Goal: Task Accomplishment & Management: Use online tool/utility

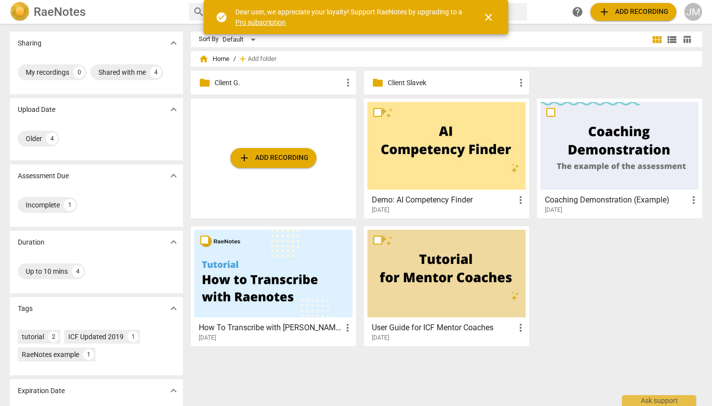
click at [227, 83] on p "Client G." at bounding box center [279, 83] width 128 height 10
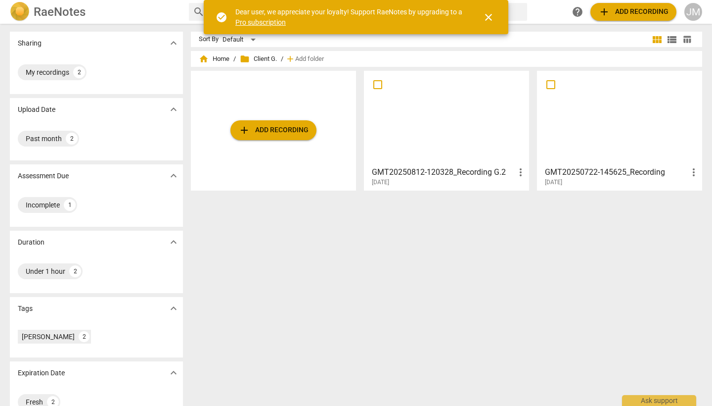
click at [617, 135] on div at bounding box center [620, 118] width 158 height 88
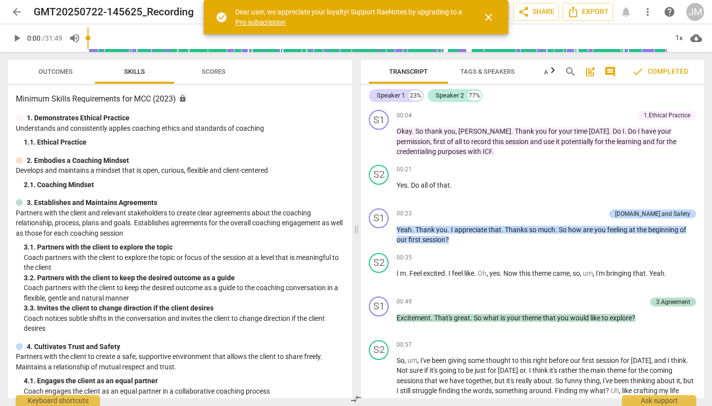
click at [492, 18] on span "close" at bounding box center [489, 17] width 12 height 12
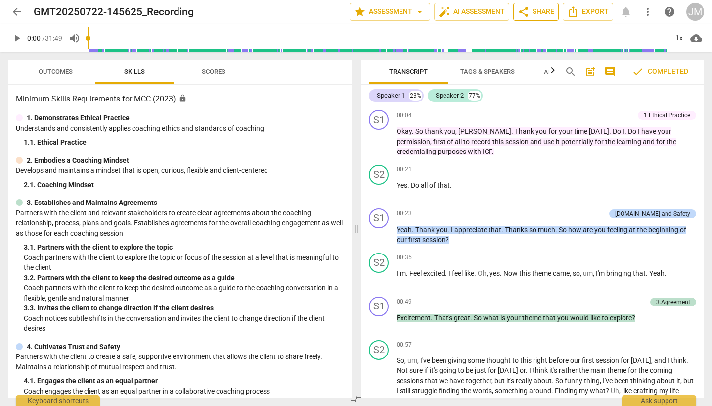
click at [542, 12] on span "share Share" at bounding box center [536, 12] width 37 height 12
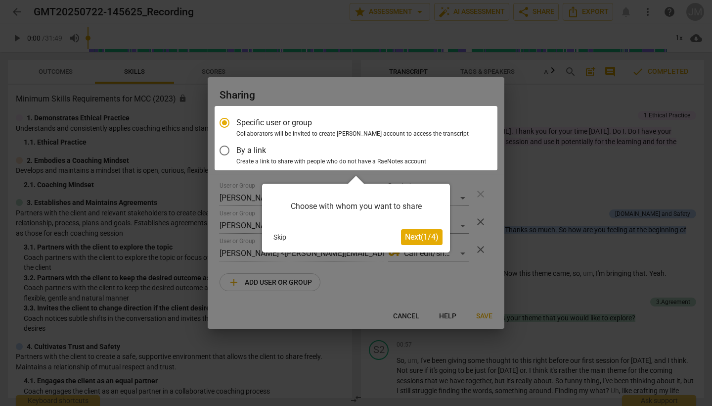
click at [253, 156] on div at bounding box center [356, 138] width 283 height 64
click at [231, 151] on div at bounding box center [356, 138] width 283 height 64
click at [226, 149] on div at bounding box center [356, 138] width 283 height 64
click at [366, 159] on div at bounding box center [356, 138] width 283 height 64
click at [227, 148] on div at bounding box center [356, 138] width 283 height 64
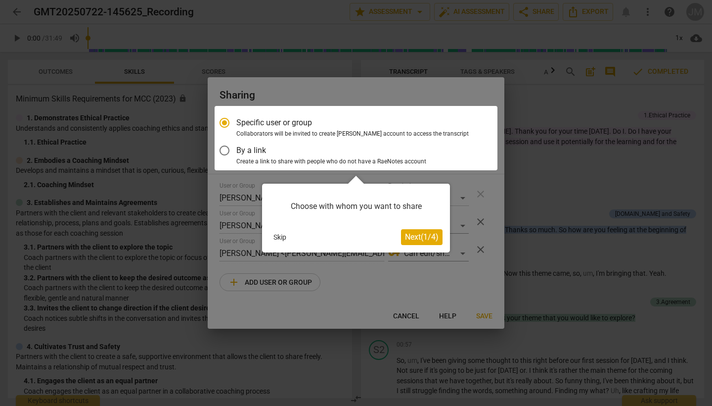
click at [282, 157] on div at bounding box center [356, 138] width 283 height 64
click at [280, 239] on button "Skip" at bounding box center [280, 237] width 21 height 15
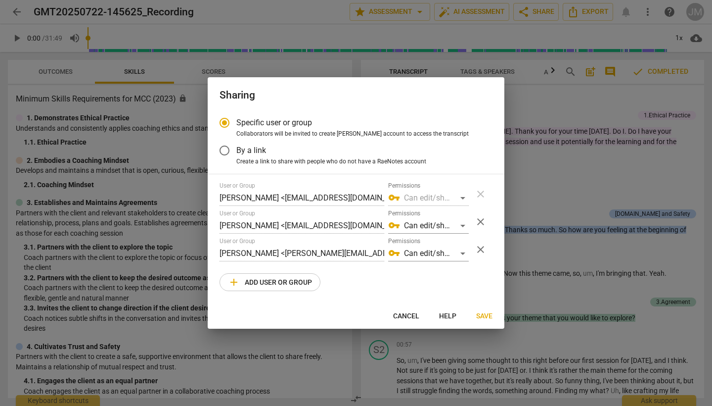
click at [408, 316] on span "Cancel" at bounding box center [406, 316] width 26 height 10
radio input "false"
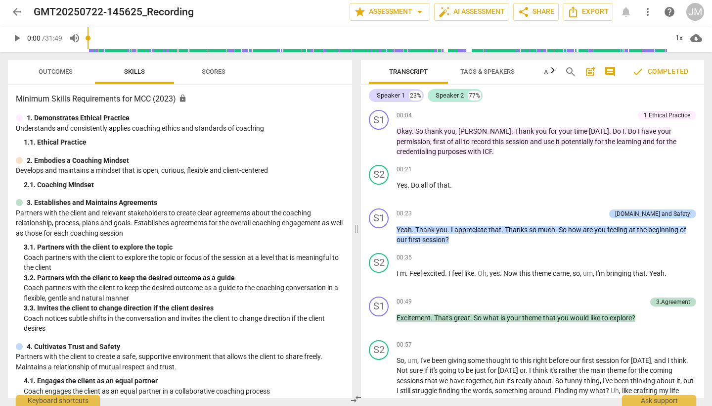
click at [21, 14] on span "arrow_back" at bounding box center [17, 12] width 12 height 12
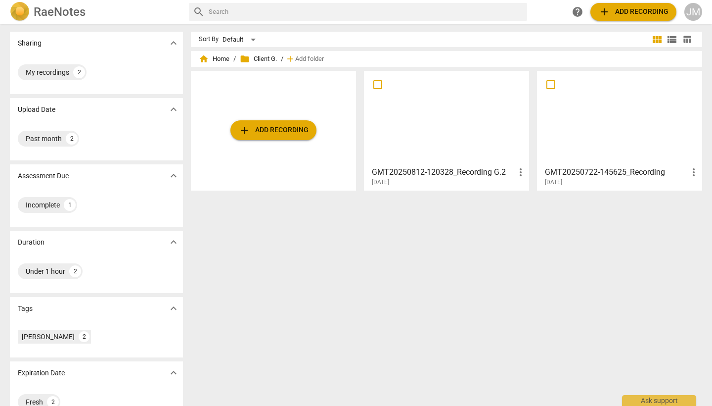
click at [613, 125] on div at bounding box center [620, 118] width 158 height 88
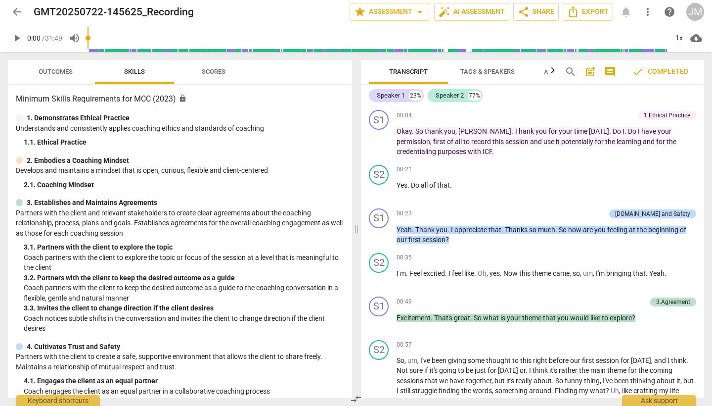
click at [52, 72] on span "Outcomes" at bounding box center [56, 71] width 34 height 7
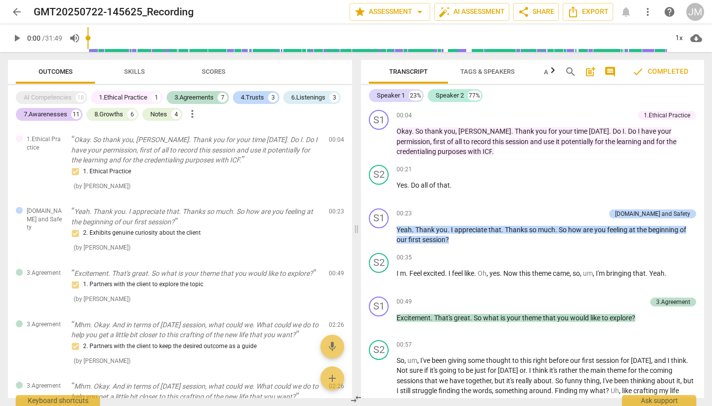
click at [135, 74] on span "Skills" at bounding box center [134, 71] width 21 height 7
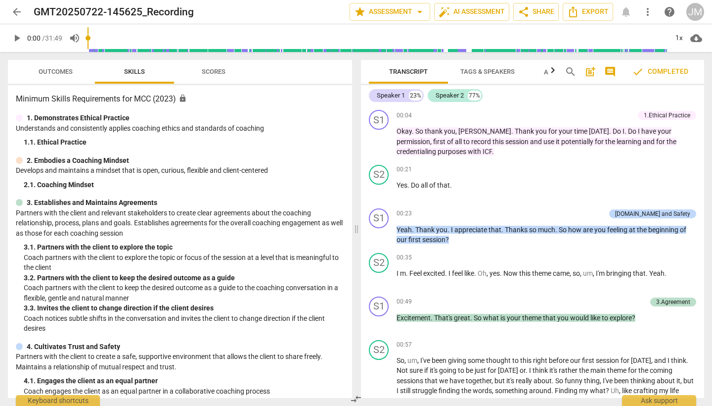
click at [52, 72] on span "Outcomes" at bounding box center [56, 71] width 34 height 7
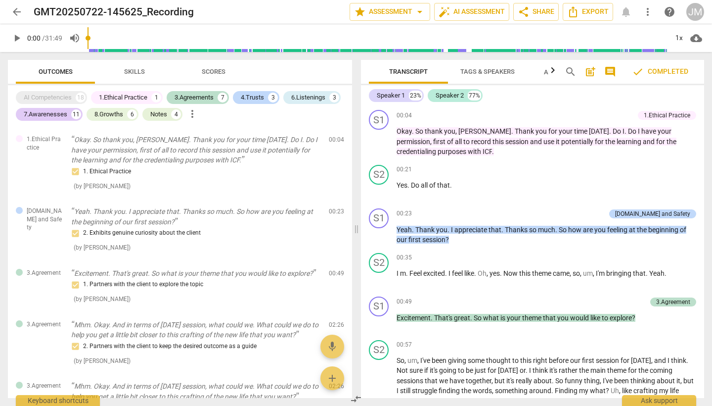
click at [136, 73] on span "Skills" at bounding box center [134, 71] width 21 height 7
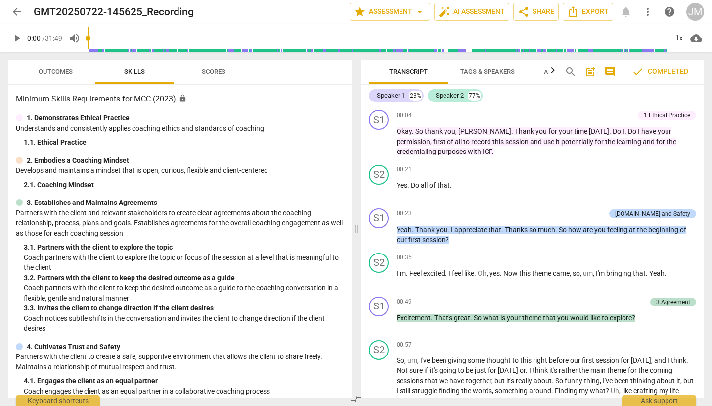
click at [59, 72] on span "Outcomes" at bounding box center [56, 71] width 34 height 7
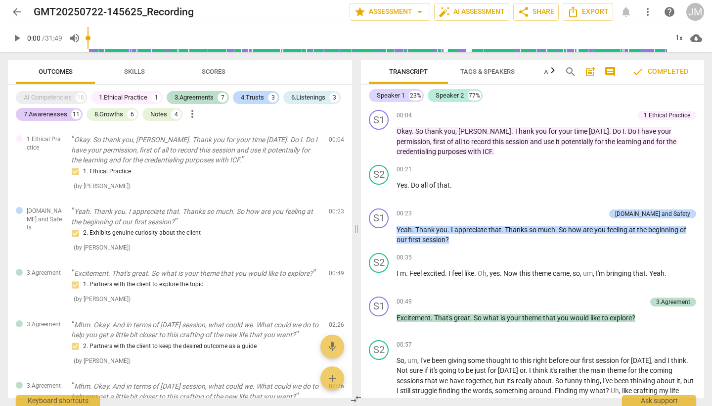
click at [613, 71] on span "comment" at bounding box center [610, 72] width 12 height 12
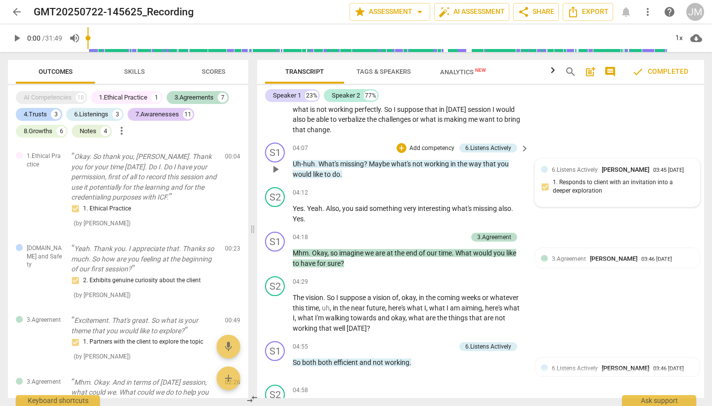
scroll to position [816, 0]
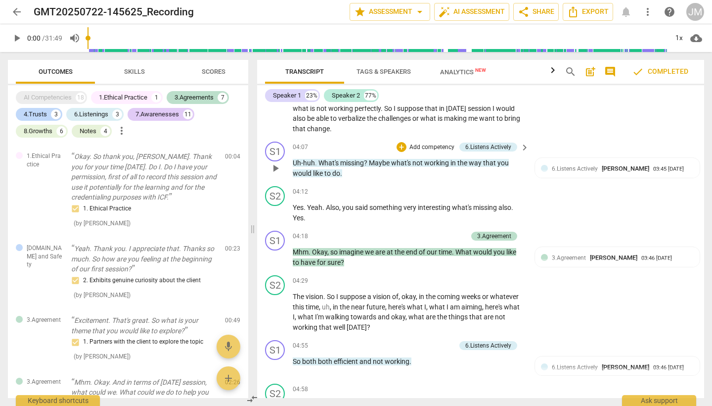
click at [423, 149] on p "Add competency" at bounding box center [432, 147] width 47 height 9
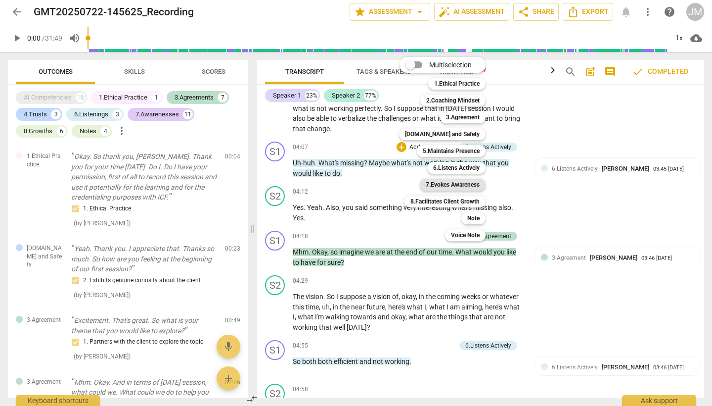
click at [461, 185] on b "7.Evokes Awareness" at bounding box center [453, 185] width 54 height 12
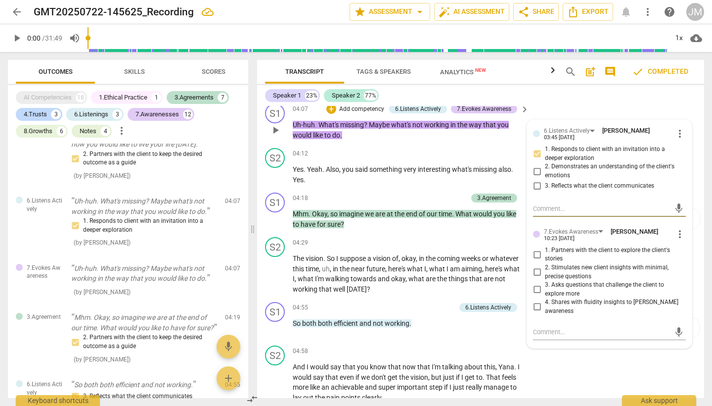
scroll to position [857, 0]
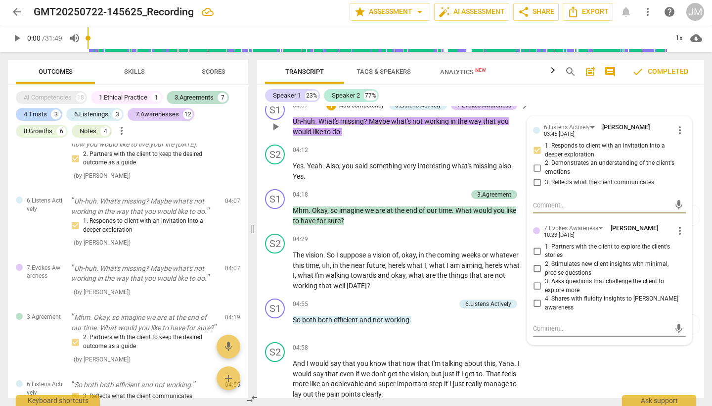
click at [537, 266] on input "2. Stimulates new client insights with minimal, precise questions" at bounding box center [537, 269] width 16 height 12
checkbox input "true"
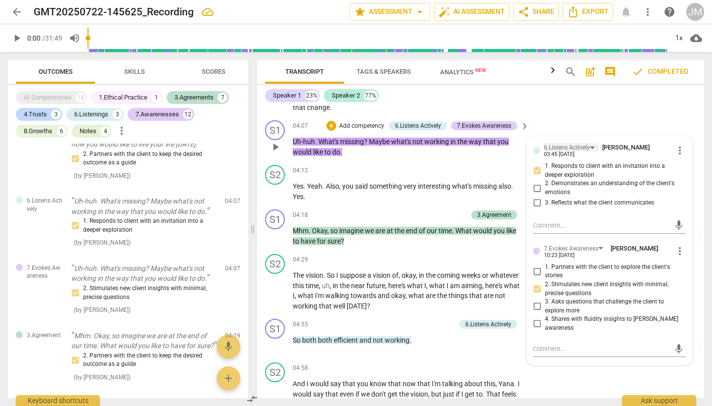
scroll to position [830, 0]
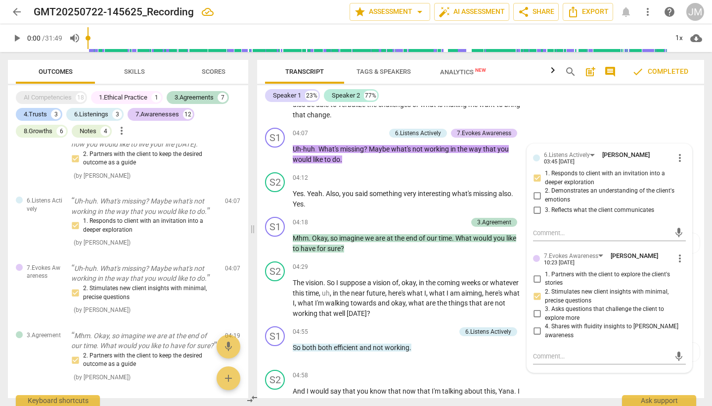
click at [556, 117] on div "S2 play_arrow pause 03:38 + Add competency keyboard_arrow_right Yes . It's not …" at bounding box center [480, 81] width 447 height 85
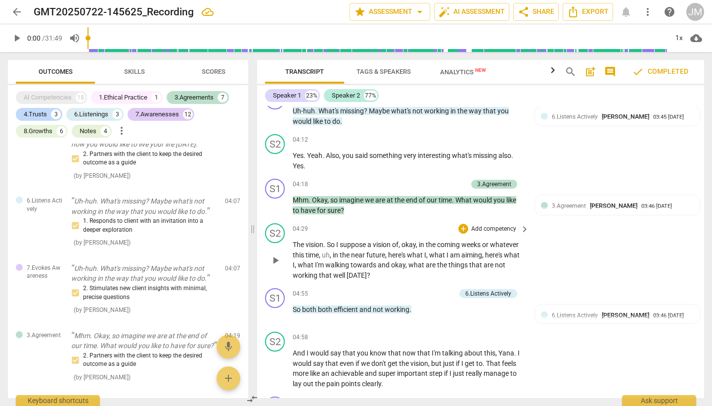
scroll to position [870, 0]
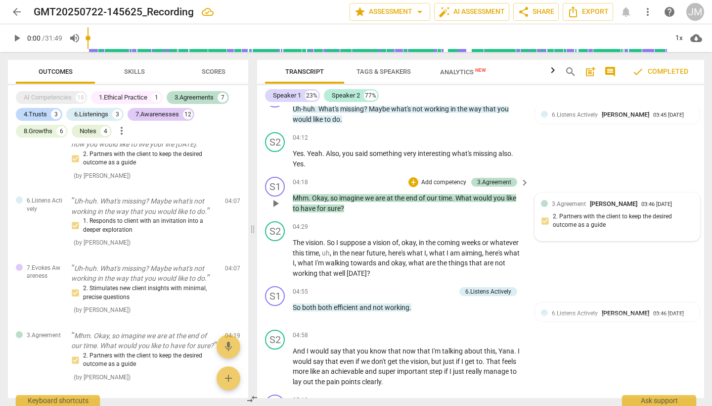
click at [567, 206] on span "3.Agreement" at bounding box center [569, 203] width 34 height 7
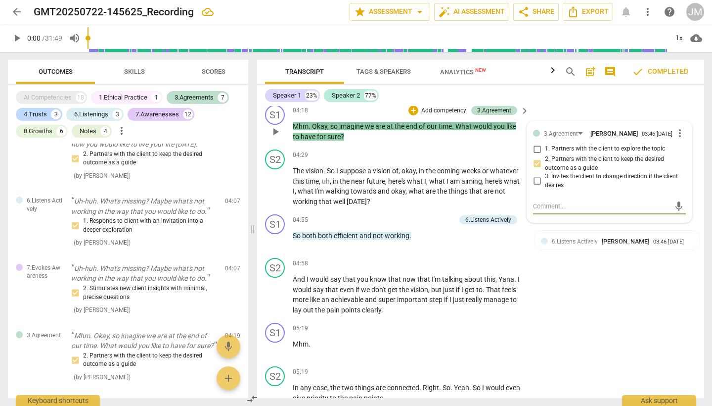
scroll to position [944, 0]
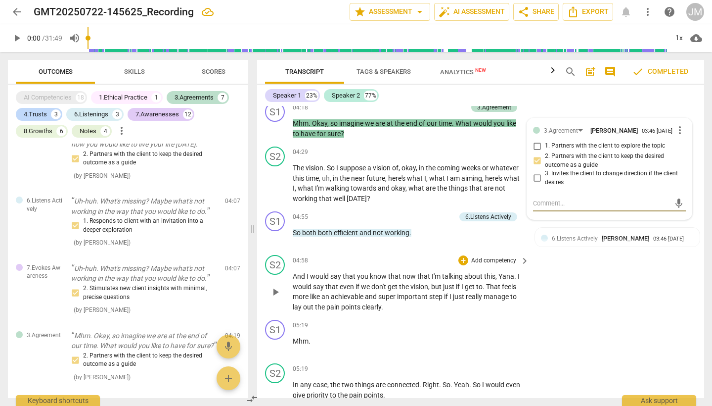
click at [625, 272] on div "S2 play_arrow pause 04:58 + Add competency keyboard_arrow_right And I would say…" at bounding box center [480, 283] width 447 height 65
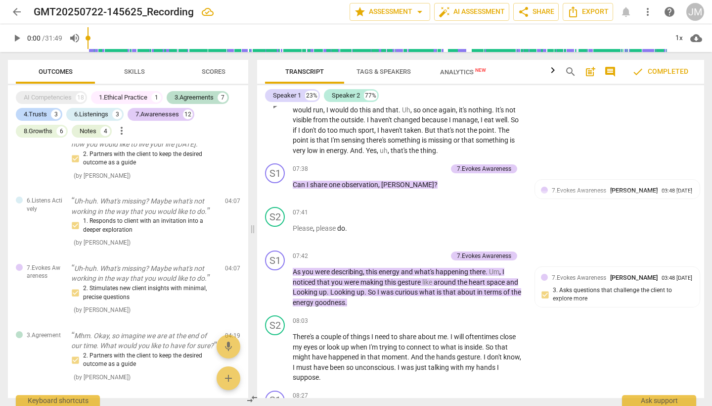
scroll to position [1512, 0]
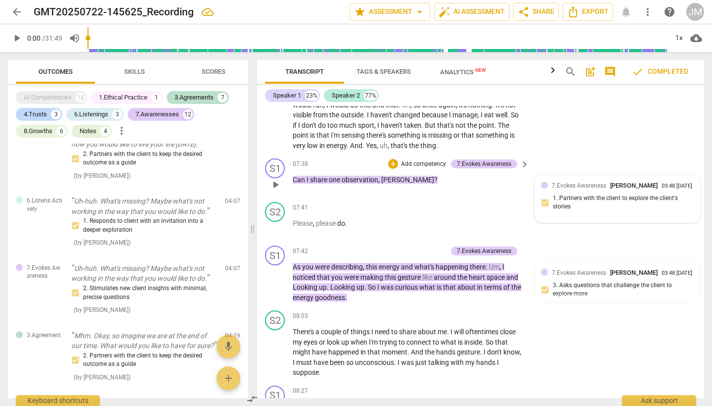
click at [587, 182] on span "7.Evokes Awareness" at bounding box center [579, 185] width 54 height 7
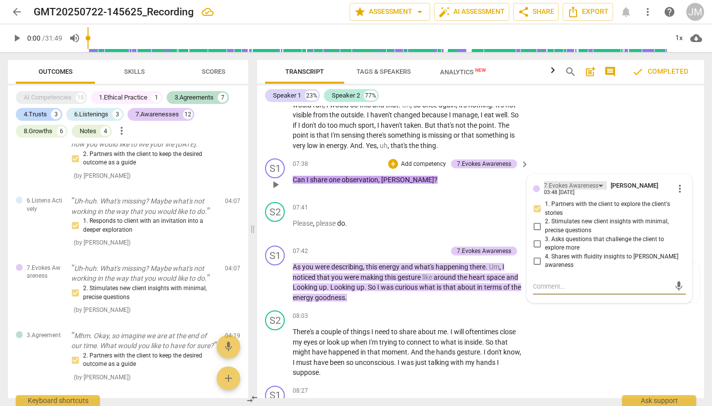
click at [601, 181] on div "7.Evokes Awareness" at bounding box center [575, 185] width 63 height 8
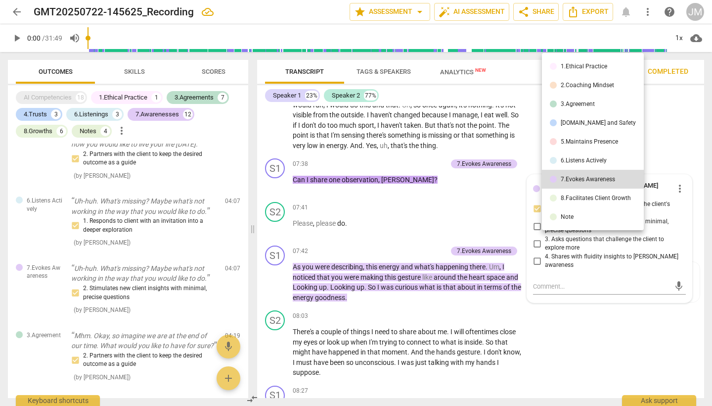
click at [603, 155] on li "6.Listens Actively" at bounding box center [593, 160] width 102 height 19
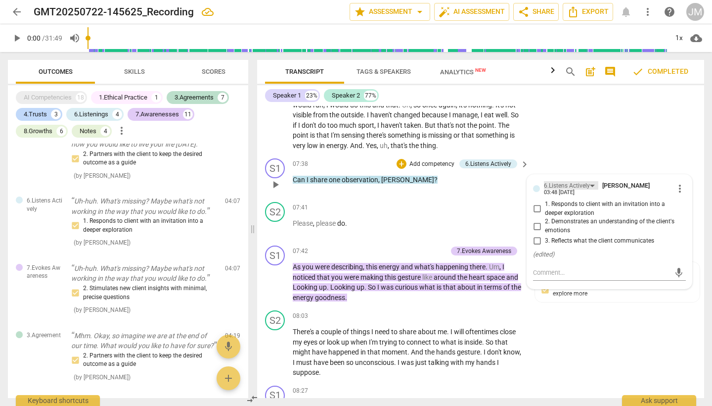
click at [592, 181] on div "6.Listens Actively" at bounding box center [571, 185] width 54 height 8
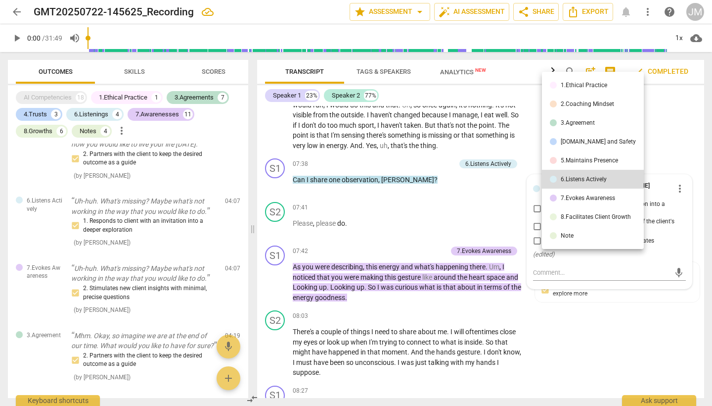
click at [592, 218] on div "8.Facilitates Client Growth" at bounding box center [596, 217] width 70 height 6
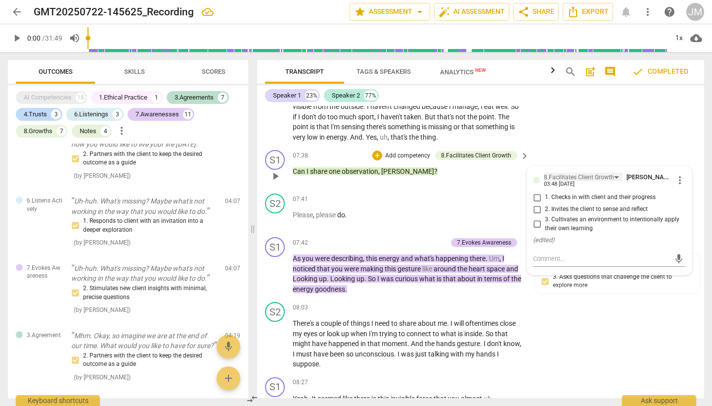
scroll to position [1514, 0]
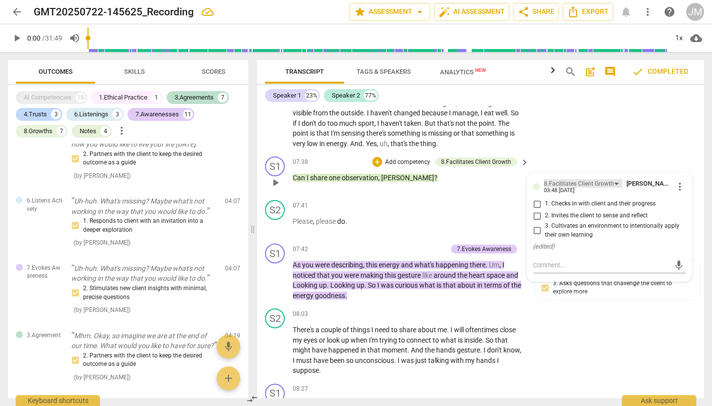
click at [614, 179] on div "8.Facilitates Client Growth" at bounding box center [583, 183] width 79 height 8
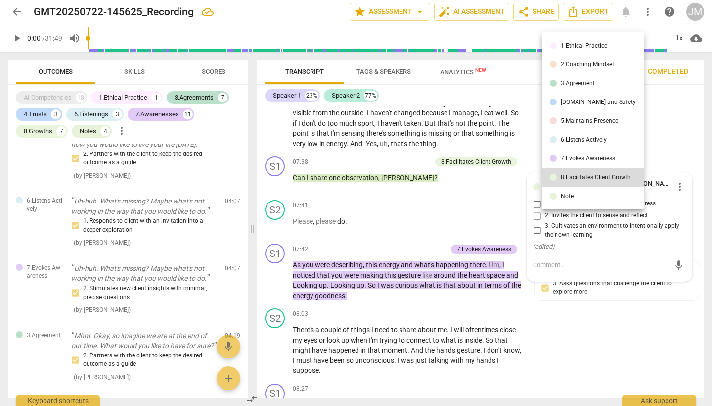
click at [605, 99] on div "[DOMAIN_NAME] and Safety" at bounding box center [598, 102] width 75 height 6
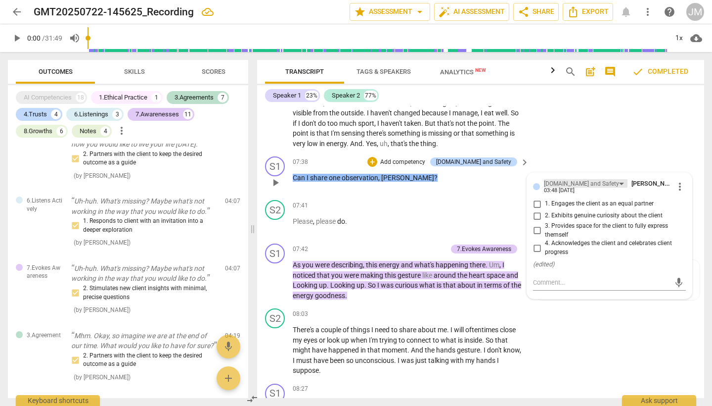
click at [594, 179] on div "[DOMAIN_NAME] and Safety" at bounding box center [586, 183] width 84 height 8
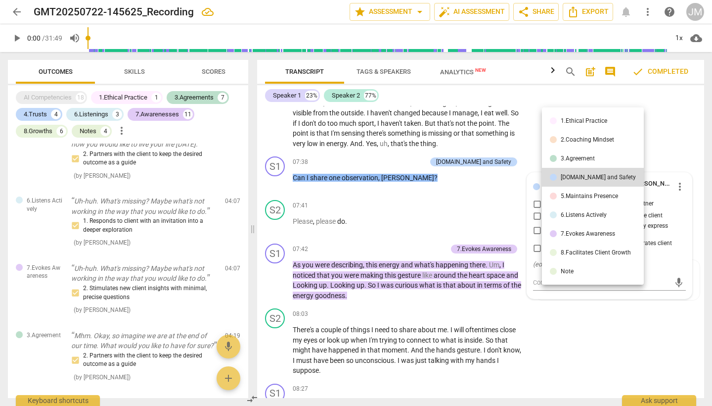
click at [597, 198] on div "5.Maintains Presence" at bounding box center [589, 196] width 57 height 6
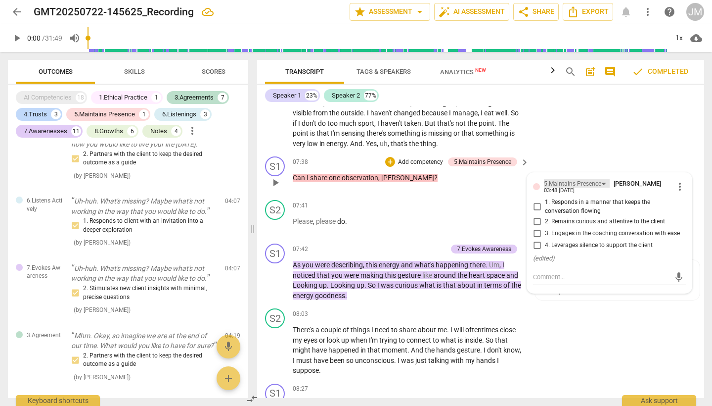
click at [602, 179] on div "5.Maintains Presence" at bounding box center [577, 183] width 66 height 8
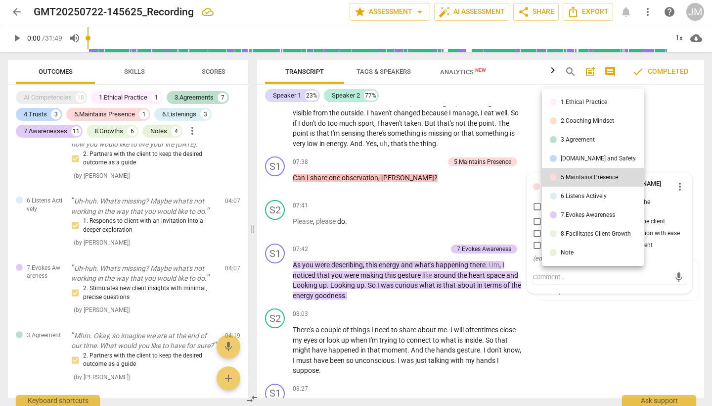
click at [599, 198] on div "6.Listens Actively" at bounding box center [584, 196] width 46 height 6
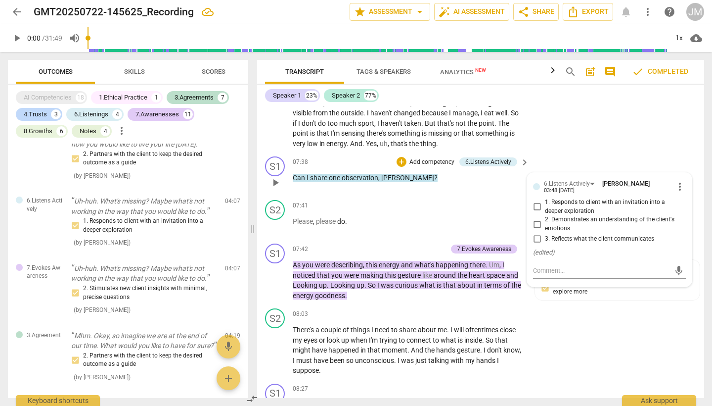
click at [537, 218] on input "2. Demonstrates an understanding of the client's emotions" at bounding box center [537, 224] width 16 height 12
checkbox input "true"
click at [631, 124] on div "S2 play_arrow pause 06:37 + Add competency keyboard_arrow_right And if I think …" at bounding box center [480, 90] width 447 height 126
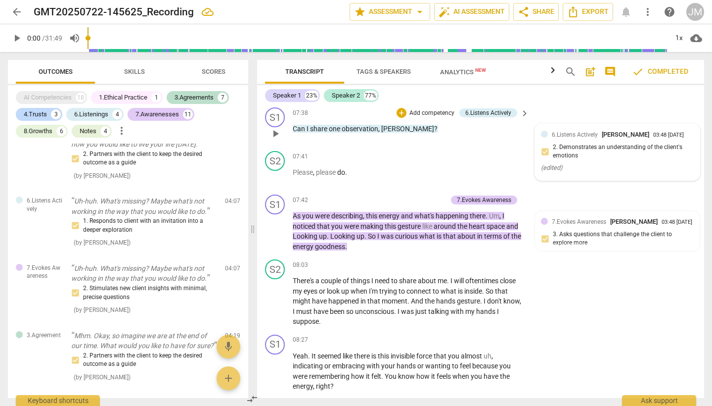
scroll to position [1580, 0]
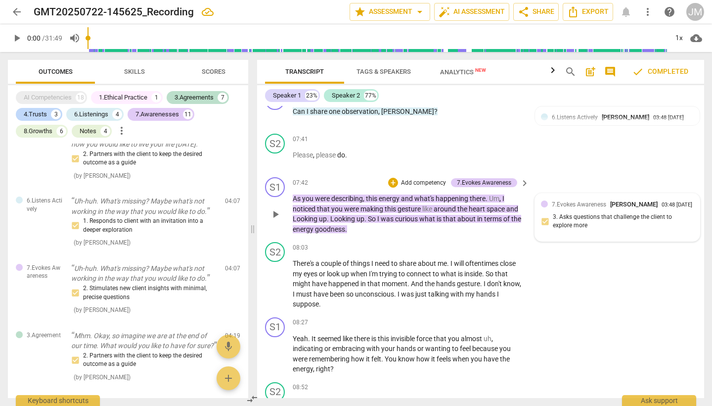
click at [576, 201] on span "7.Evokes Awareness" at bounding box center [579, 204] width 54 height 7
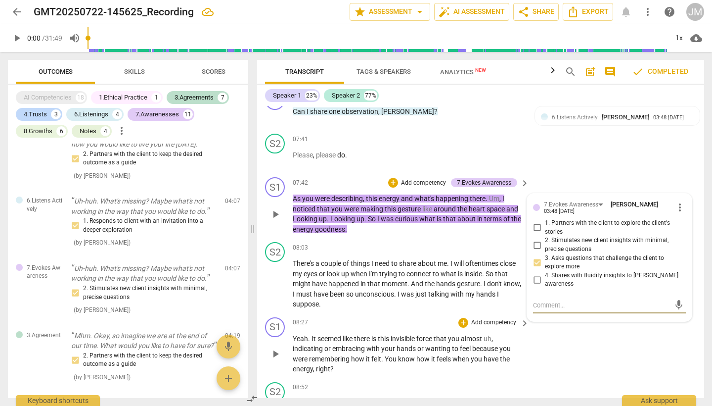
click at [582, 344] on div "S1 play_arrow pause 08:27 + Add competency keyboard_arrow_right Yeah . It seeme…" at bounding box center [480, 345] width 447 height 65
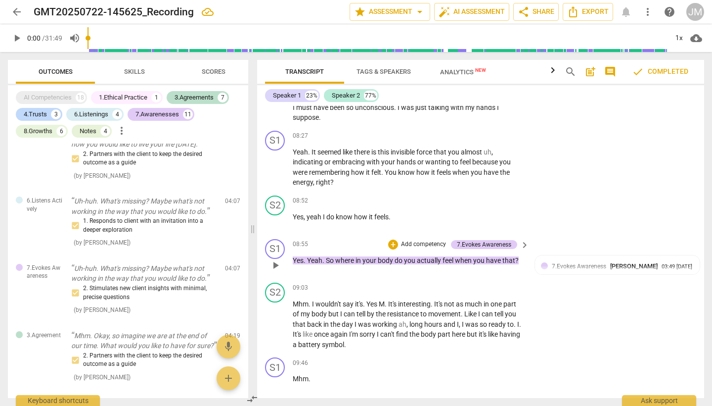
scroll to position [1774, 0]
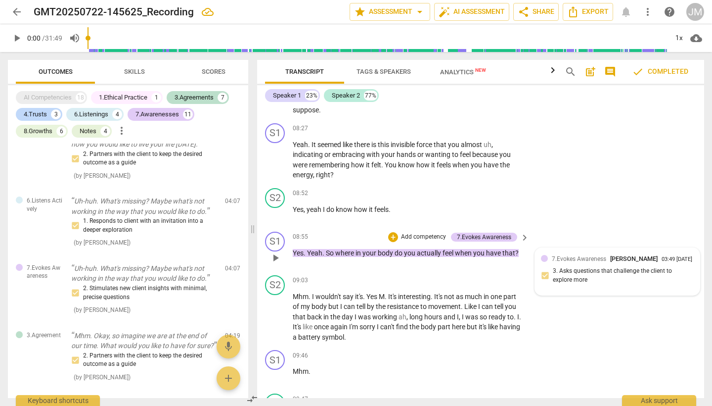
click at [573, 255] on span "7.Evokes Awareness" at bounding box center [579, 258] width 54 height 7
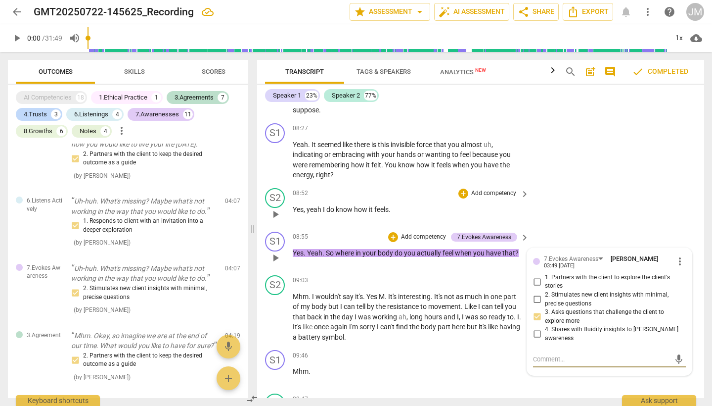
click at [601, 197] on div "S2 play_arrow pause 08:52 + Add competency keyboard_arrow_right Yes , yeah I do…" at bounding box center [480, 206] width 447 height 44
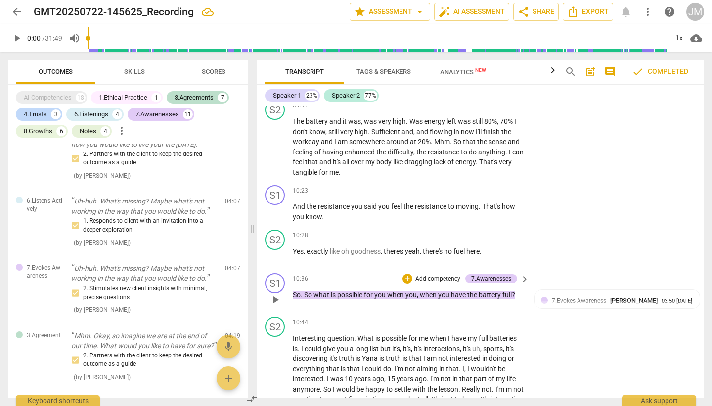
scroll to position [2089, 0]
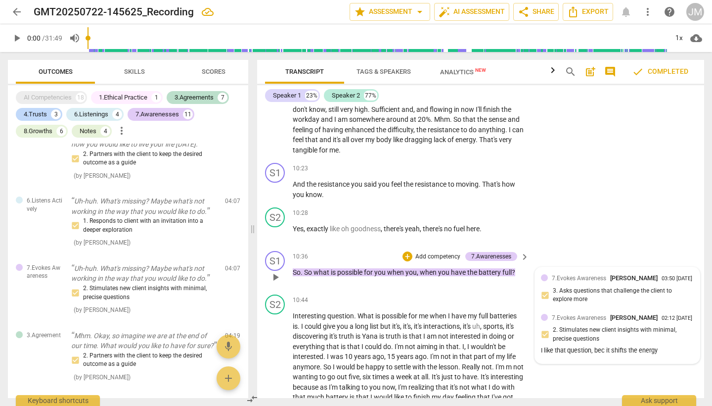
click at [587, 275] on span "7.Evokes Awareness" at bounding box center [579, 278] width 54 height 7
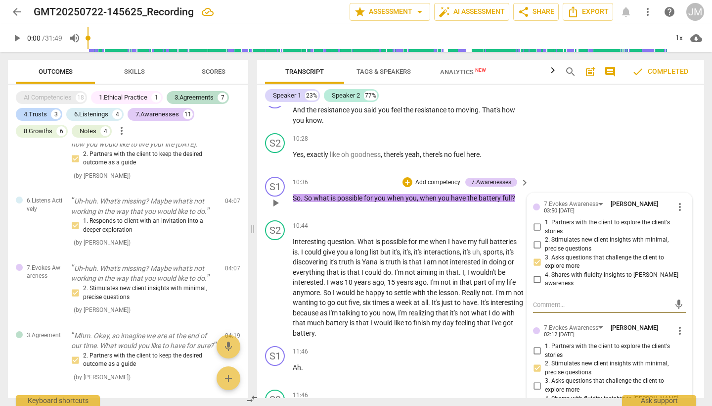
scroll to position [2167, 0]
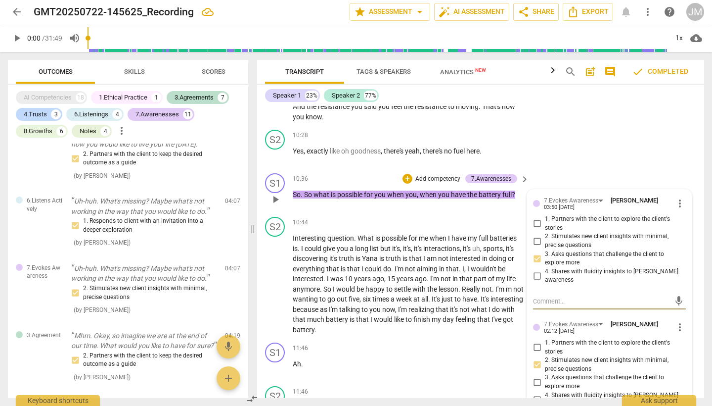
click at [537, 252] on input "3. Asks questions that challenge the client to explore more" at bounding box center [537, 258] width 16 height 12
checkbox input "false"
click at [592, 139] on div "S2 play_arrow pause 10:28 + Add competency keyboard_arrow_right Yes , exactly l…" at bounding box center [480, 148] width 447 height 44
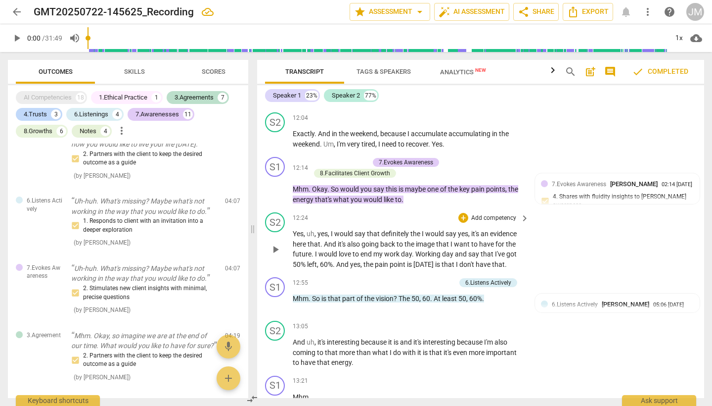
scroll to position [2620, 0]
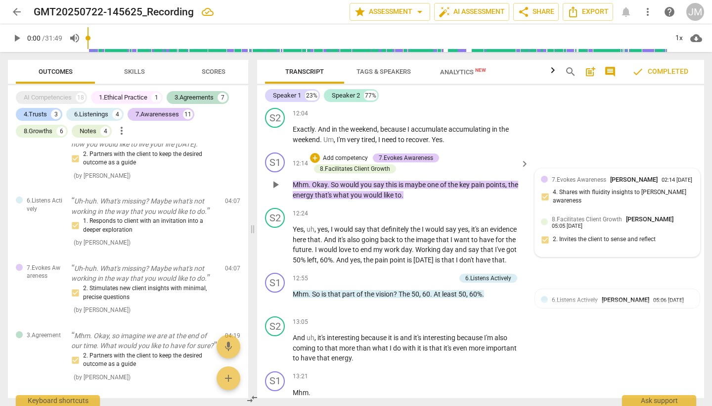
click at [613, 176] on span "[PERSON_NAME]" at bounding box center [633, 179] width 47 height 7
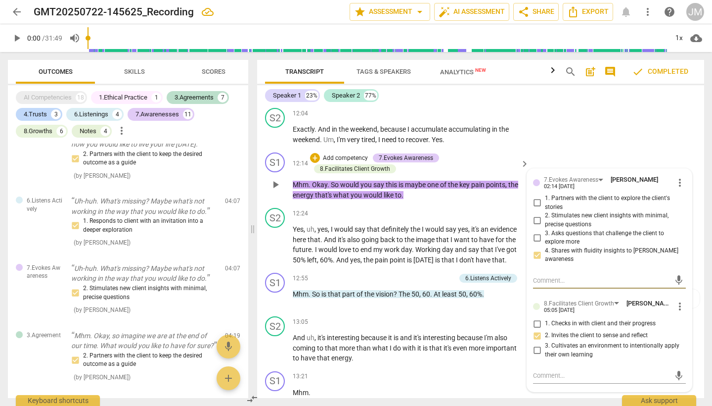
click at [537, 329] on input "2. Invites the client to sense and reflect" at bounding box center [537, 335] width 16 height 12
checkbox input "false"
click at [600, 127] on div "S2 play_arrow pause 12:04 + Add competency keyboard_arrow_right Exactly . And i…" at bounding box center [480, 126] width 447 height 45
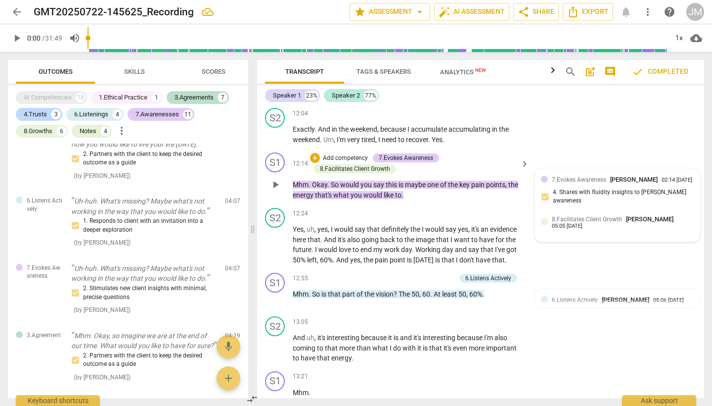
click at [591, 176] on span "7.Evokes Awareness" at bounding box center [579, 179] width 54 height 7
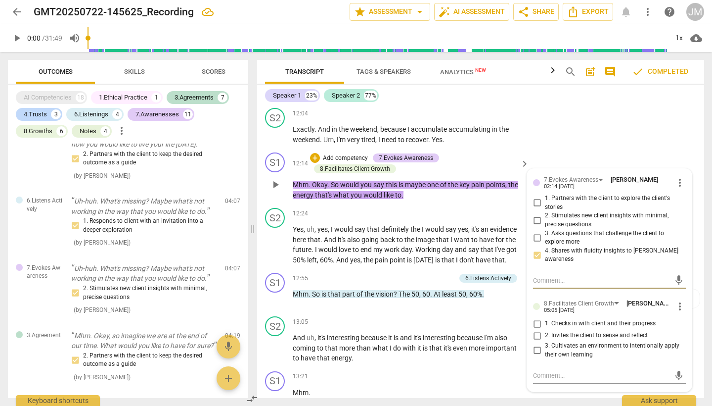
click at [536, 303] on div at bounding box center [536, 306] width 7 height 7
click at [677, 300] on span "more_vert" at bounding box center [680, 306] width 12 height 12
click at [693, 302] on li "Delete" at bounding box center [687, 300] width 34 height 19
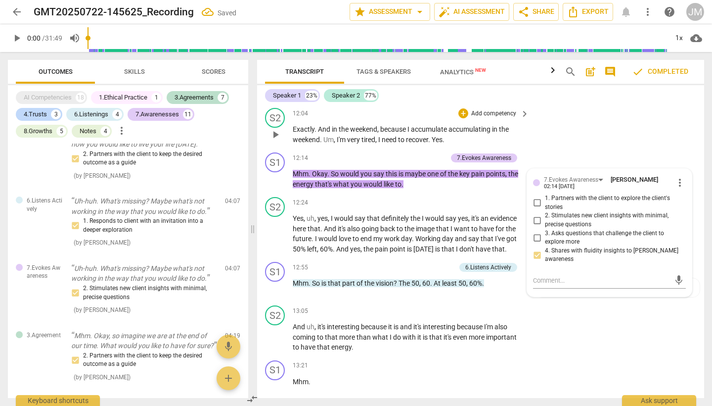
click at [605, 123] on div "S2 play_arrow pause 12:04 + Add competency keyboard_arrow_right Exactly . And i…" at bounding box center [480, 126] width 447 height 45
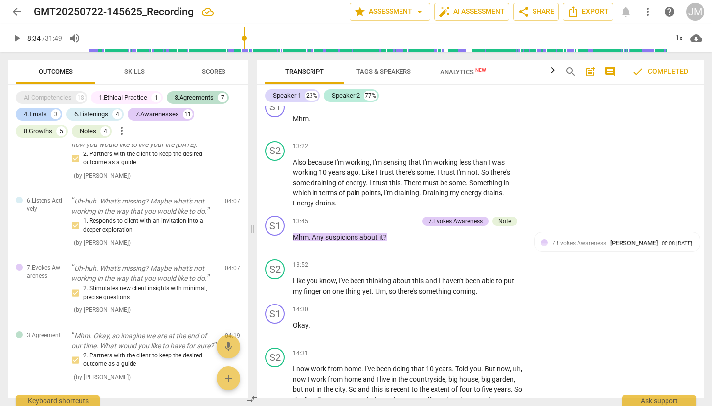
scroll to position [119, 0]
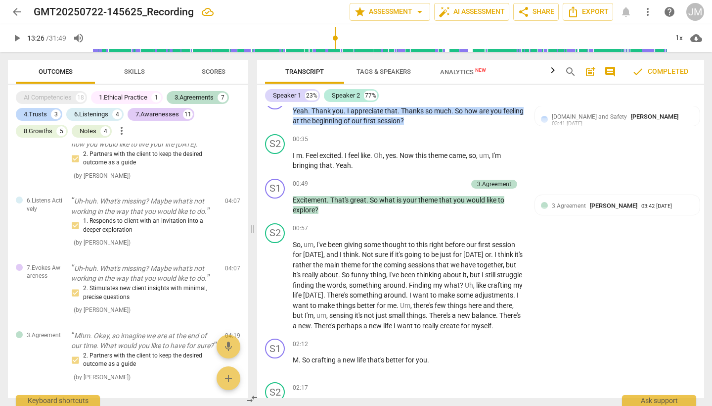
drag, startPoint x: 90, startPoint y: 39, endPoint x: 336, endPoint y: 38, distance: 245.8
click at [336, 38] on input "range" at bounding box center [380, 38] width 576 height 32
click at [19, 40] on span "play_arrow" at bounding box center [17, 38] width 12 height 12
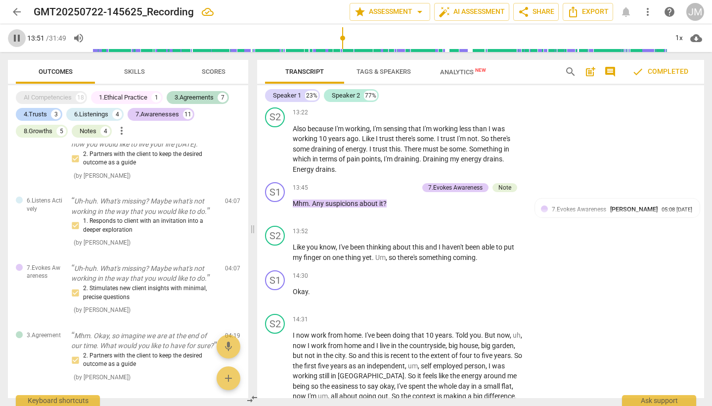
click at [18, 38] on span "pause" at bounding box center [17, 38] width 12 height 12
type input "832"
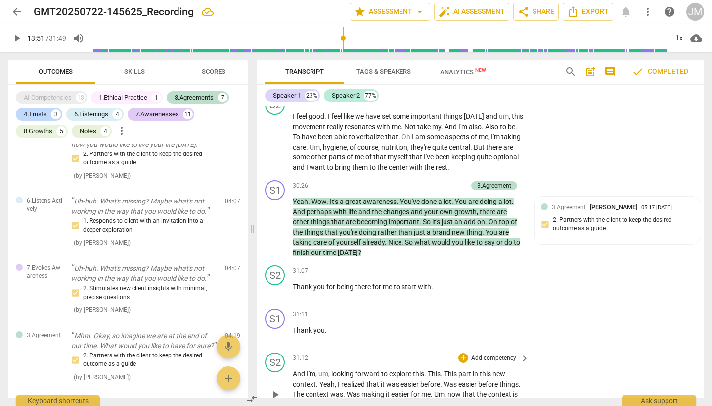
scroll to position [6656, 0]
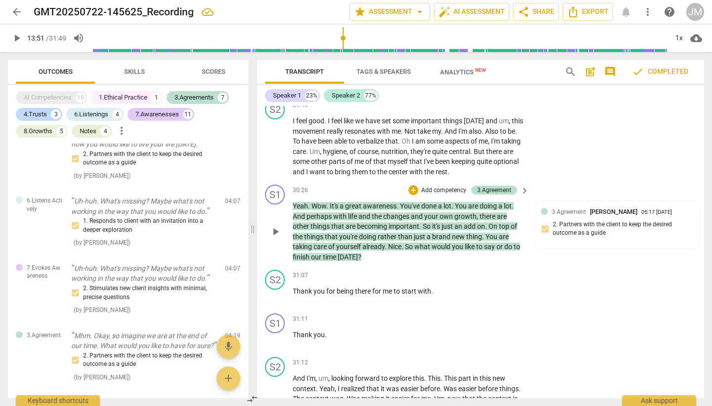
click at [436, 186] on p "Add competency" at bounding box center [443, 190] width 47 height 9
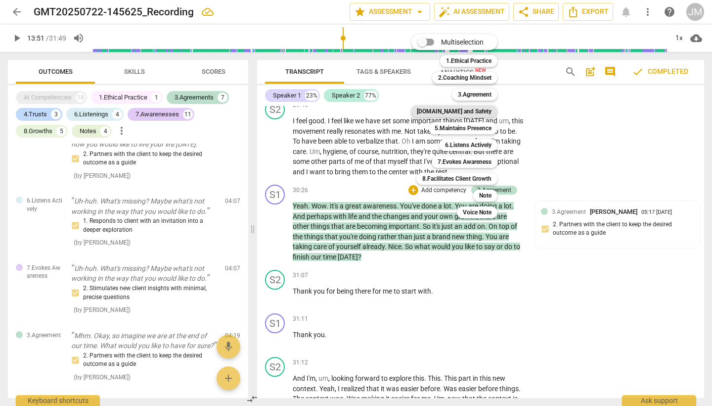
click at [468, 111] on b "[DOMAIN_NAME] and Safety" at bounding box center [454, 111] width 75 height 12
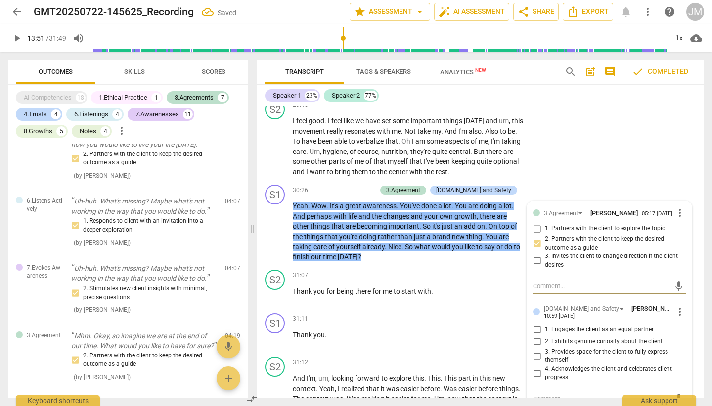
scroll to position [2757, 0]
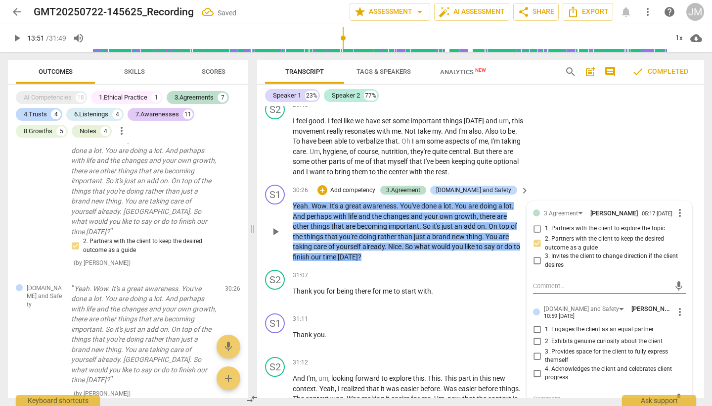
click at [537, 367] on input "4. Acknowledges the client and celebrates client progress" at bounding box center [537, 373] width 16 height 12
checkbox input "true"
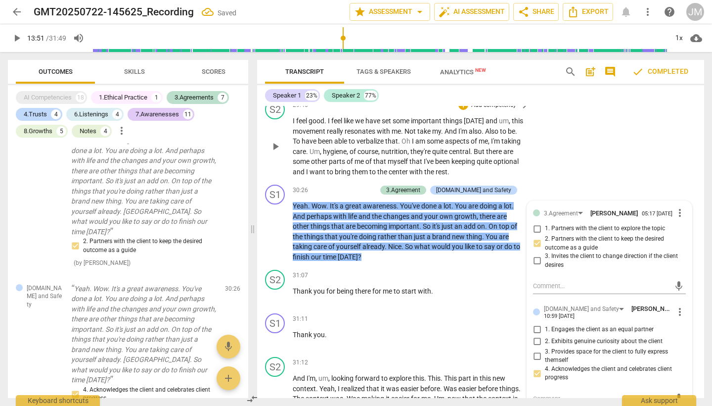
click at [617, 108] on div "S2 play_arrow pause 29:46 + Add competency keyboard_arrow_right I feel good . I…" at bounding box center [480, 137] width 447 height 85
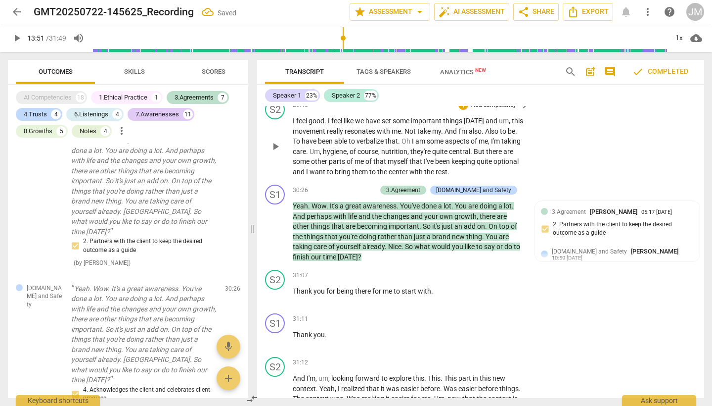
click at [579, 109] on div "S2 play_arrow pause 29:46 + Add competency keyboard_arrow_right I feel good . I…" at bounding box center [480, 137] width 447 height 85
click at [213, 70] on span "Scores" at bounding box center [214, 71] width 24 height 7
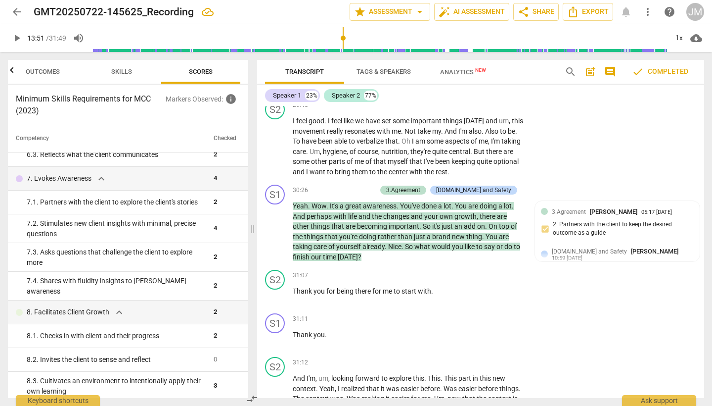
scroll to position [535, 0]
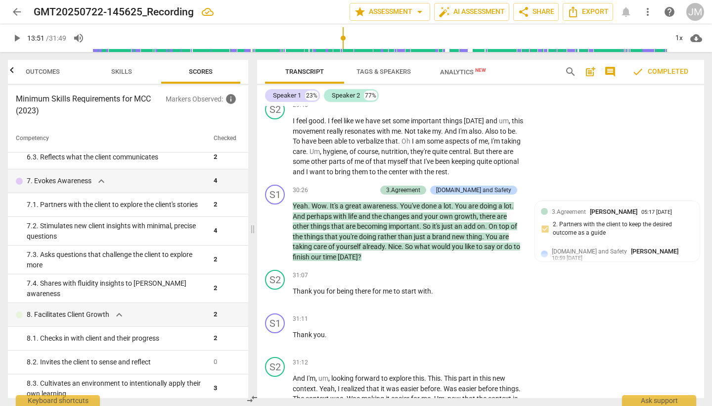
click at [57, 74] on span "Outcomes" at bounding box center [43, 71] width 34 height 7
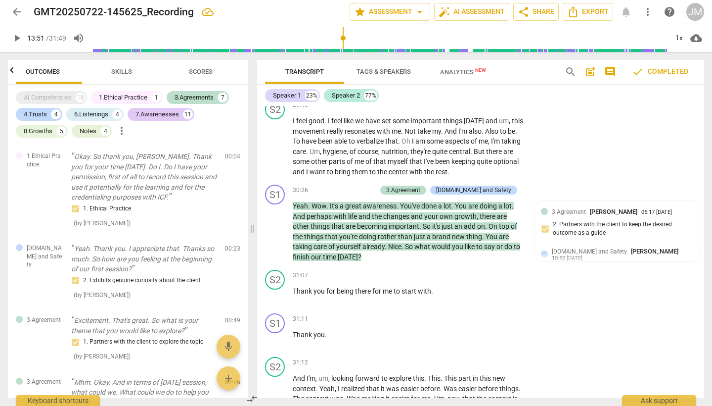
scroll to position [0, 0]
